Goal: Transaction & Acquisition: Purchase product/service

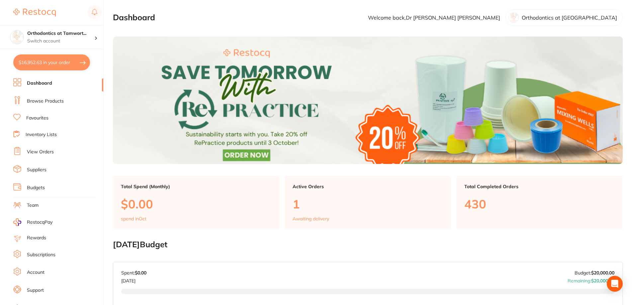
click at [53, 64] on button "$16,952.63 in your order" at bounding box center [51, 62] width 77 height 16
checkbox input "true"
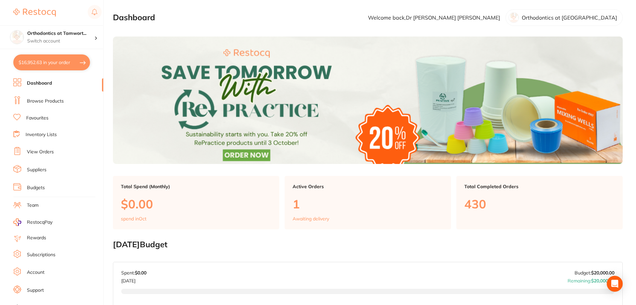
checkbox input "true"
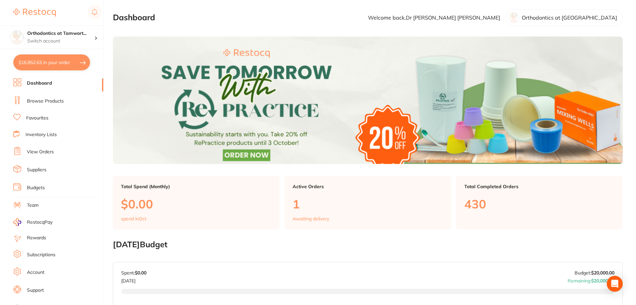
checkbox input "true"
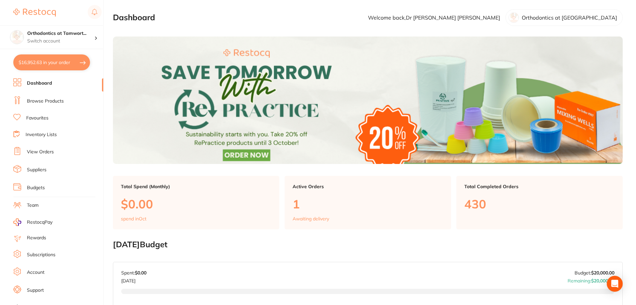
checkbox input "true"
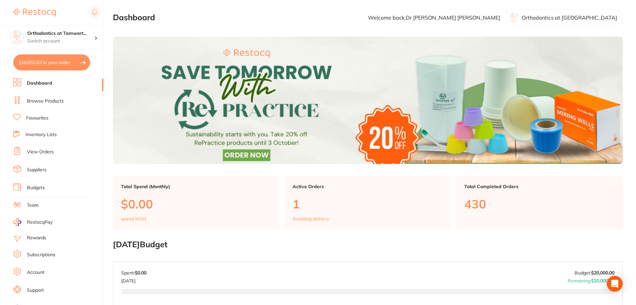
checkbox input "true"
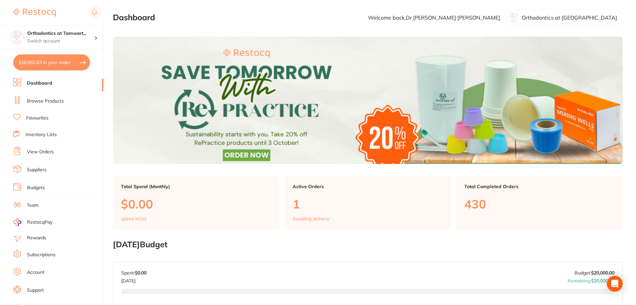
checkbox input "true"
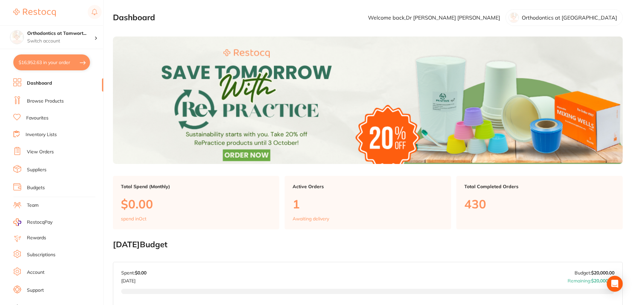
checkbox input "true"
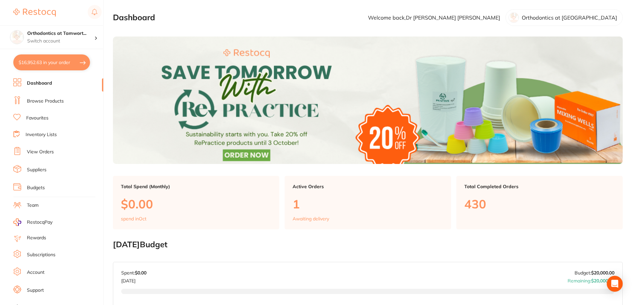
checkbox input "true"
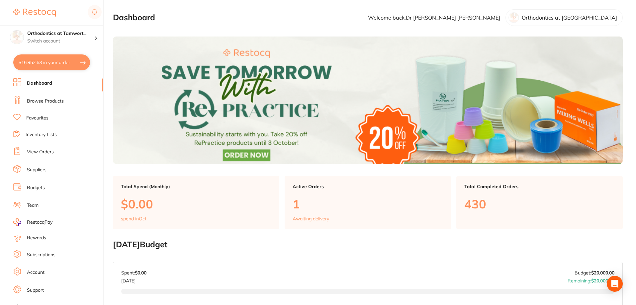
checkbox input "true"
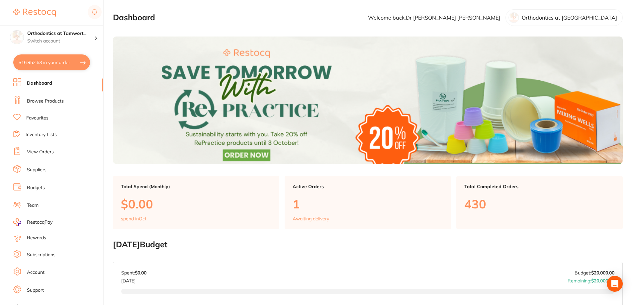
checkbox input "true"
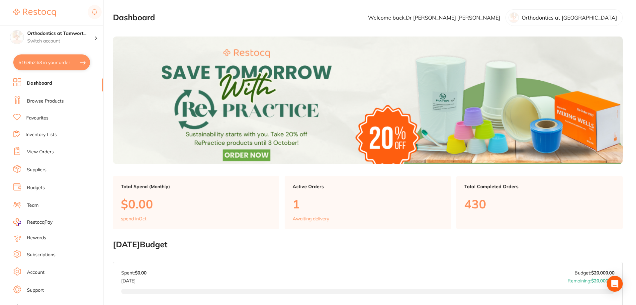
checkbox input "true"
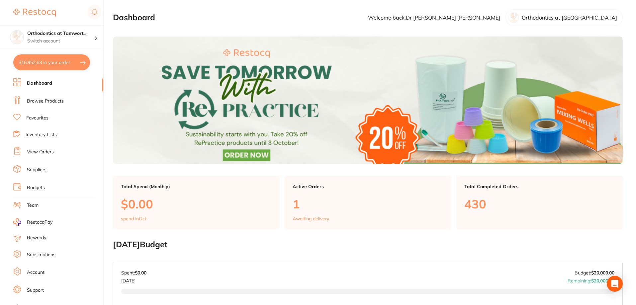
checkbox input "true"
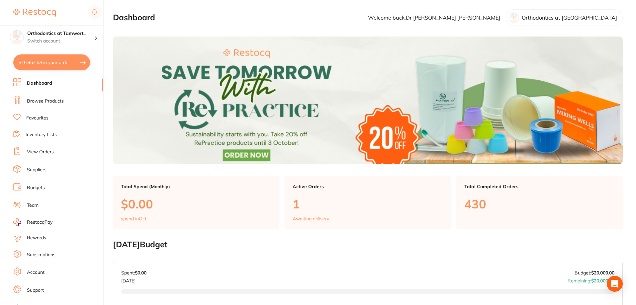
checkbox input "true"
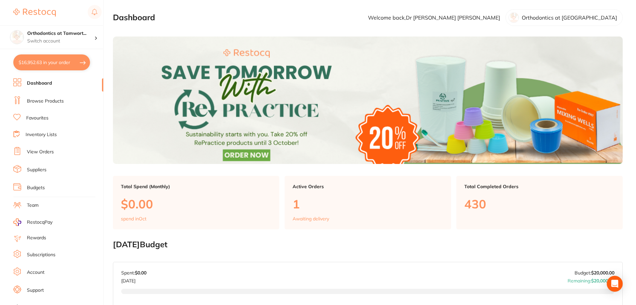
checkbox input "true"
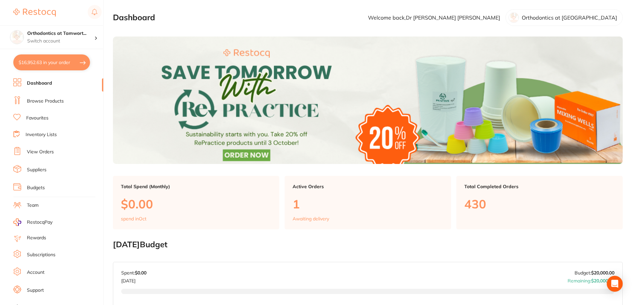
checkbox input "true"
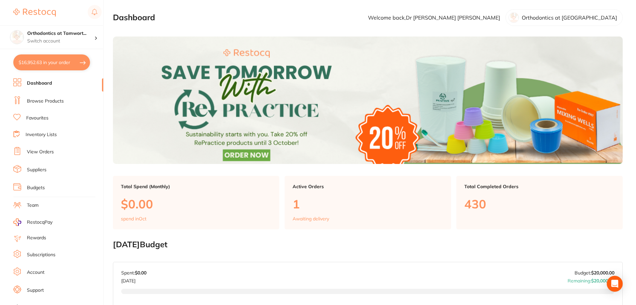
checkbox input "true"
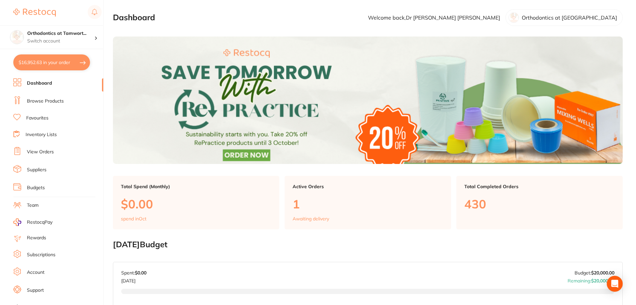
checkbox input "true"
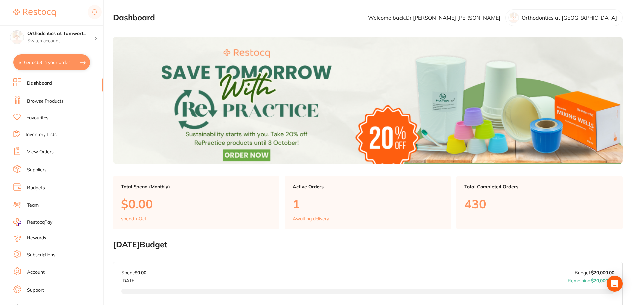
checkbox input "true"
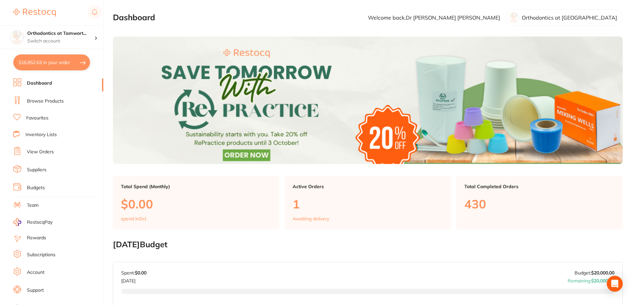
checkbox input "true"
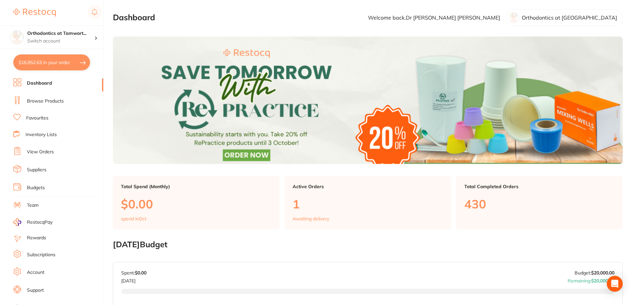
checkbox input "true"
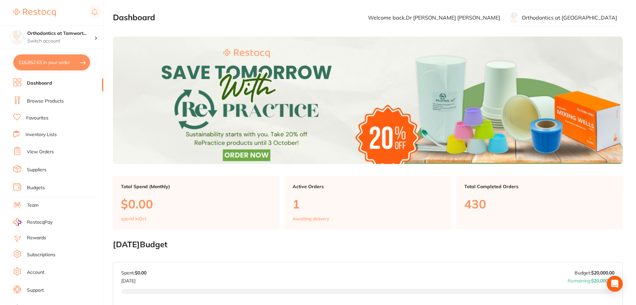
checkbox input "true"
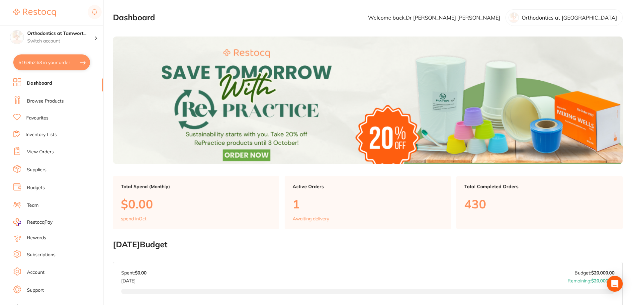
checkbox input "true"
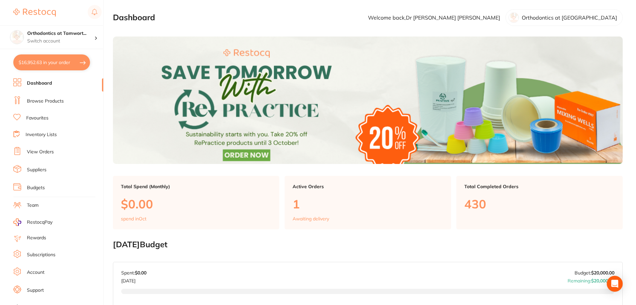
checkbox input "true"
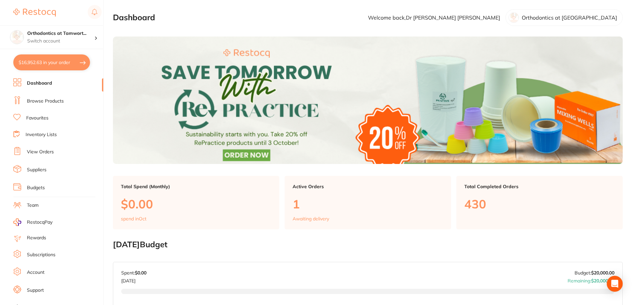
checkbox input "true"
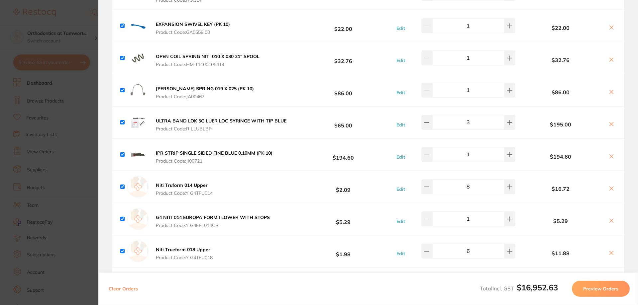
scroll to position [465, 0]
click at [84, 141] on section "Update RRP Set your pre negotiated price for this item. Item Agreed RRP (excl. …" at bounding box center [319, 152] width 638 height 305
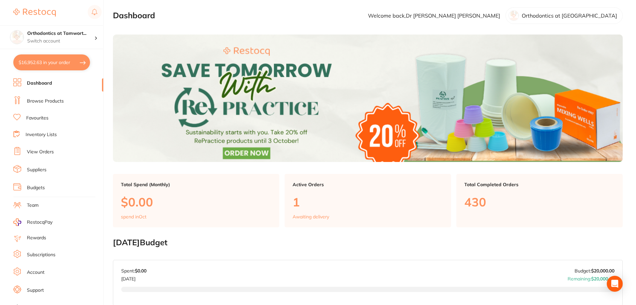
click at [49, 61] on button "$16,952.63 in your order" at bounding box center [51, 62] width 77 height 16
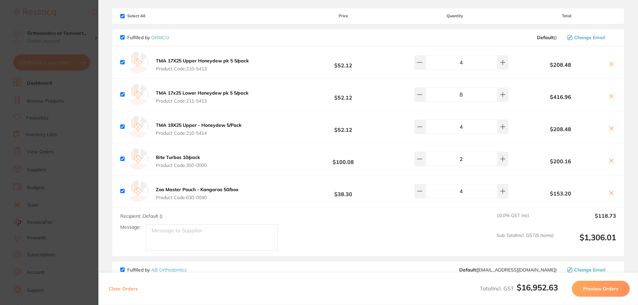
scroll to position [0, 0]
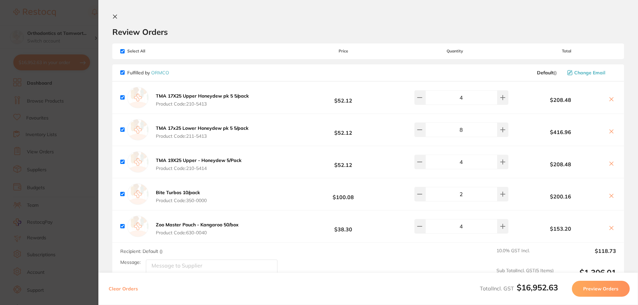
click at [54, 99] on section "Update RRP Set your pre negotiated price for this item. Item Agreed RRP (excl. …" at bounding box center [319, 152] width 638 height 305
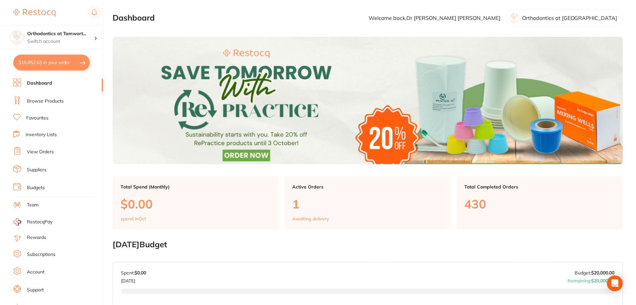
scroll to position [2, 0]
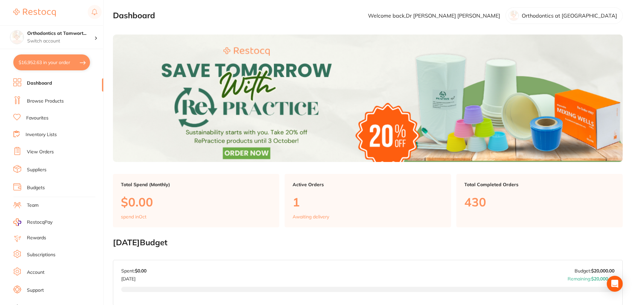
click at [55, 136] on link "Inventory Lists" at bounding box center [41, 135] width 31 height 7
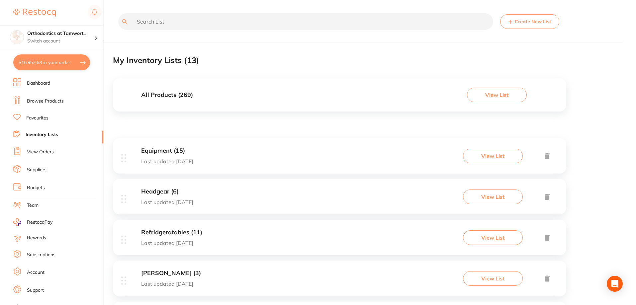
scroll to position [166, 0]
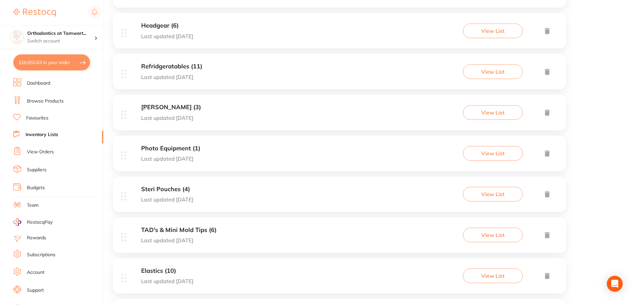
click at [151, 63] on h3 "Refridgeratables (11)" at bounding box center [171, 66] width 61 height 7
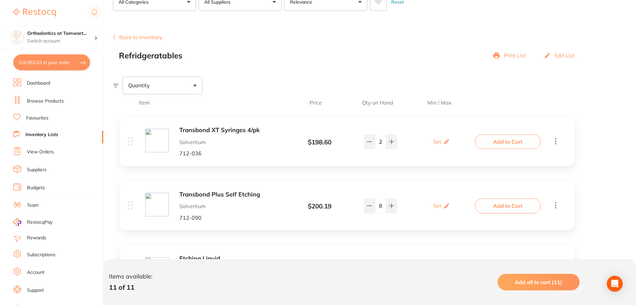
scroll to position [66, 0]
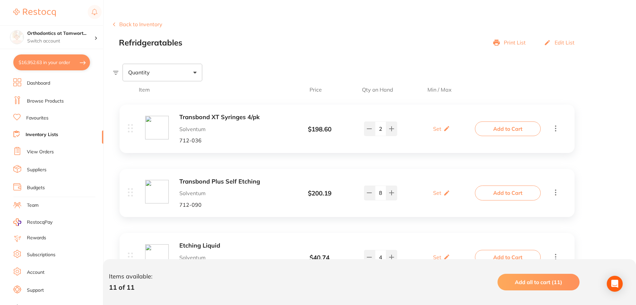
click at [208, 180] on b "Transbond Plus Self Etching" at bounding box center [231, 181] width 105 height 7
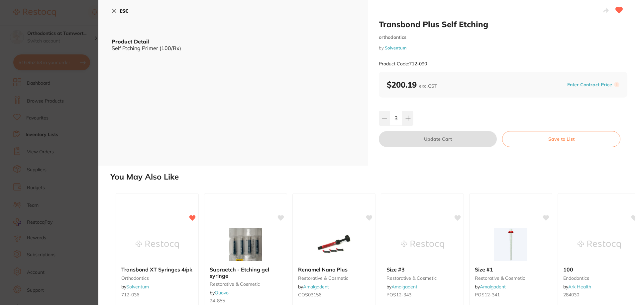
click at [56, 147] on section "Transbond Plus Self Etching orthodontics by Solventum Product Code: 712-090 ESC…" at bounding box center [319, 152] width 638 height 305
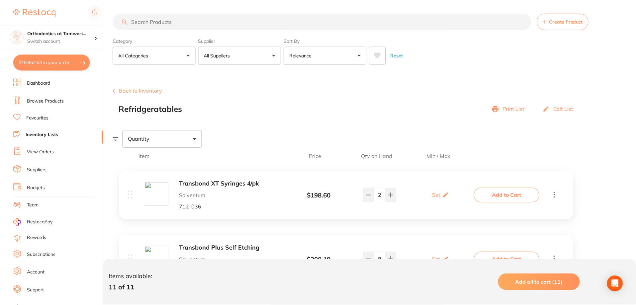
scroll to position [66, 0]
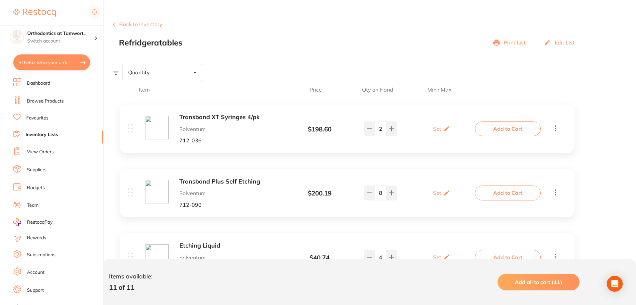
click at [53, 66] on button "$16,952.63 in your order" at bounding box center [51, 62] width 77 height 16
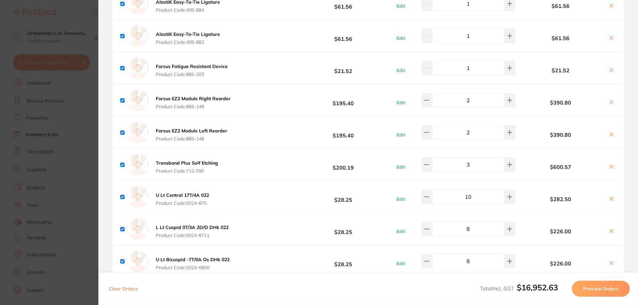
scroll to position [3322, 0]
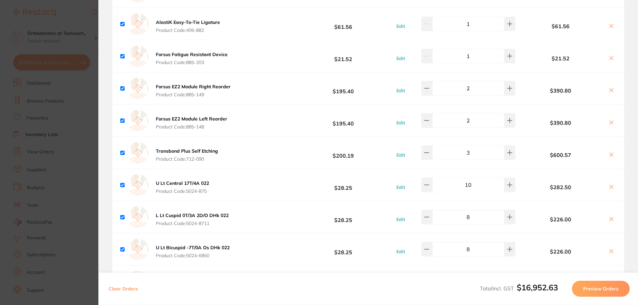
click at [71, 123] on section "Update RRP Set your pre negotiated price for this item. Item Agreed RRP (excl. …" at bounding box center [319, 152] width 638 height 305
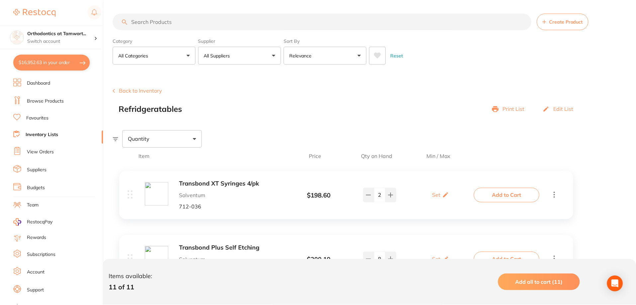
scroll to position [66, 0]
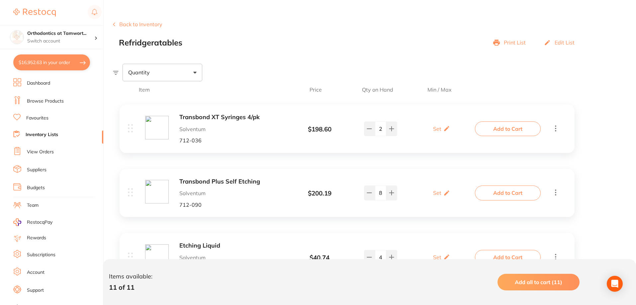
click at [31, 83] on link "Dashboard" at bounding box center [38, 83] width 23 height 7
